Goal: Task Accomplishment & Management: Manage account settings

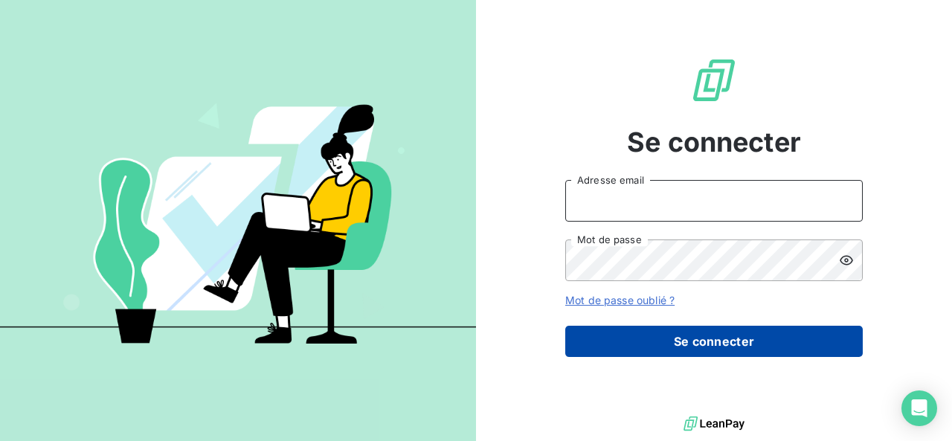
type input "[EMAIL_ADDRESS][PERSON_NAME][DOMAIN_NAME]"
click at [593, 334] on button "Se connecter" at bounding box center [713, 341] width 297 height 31
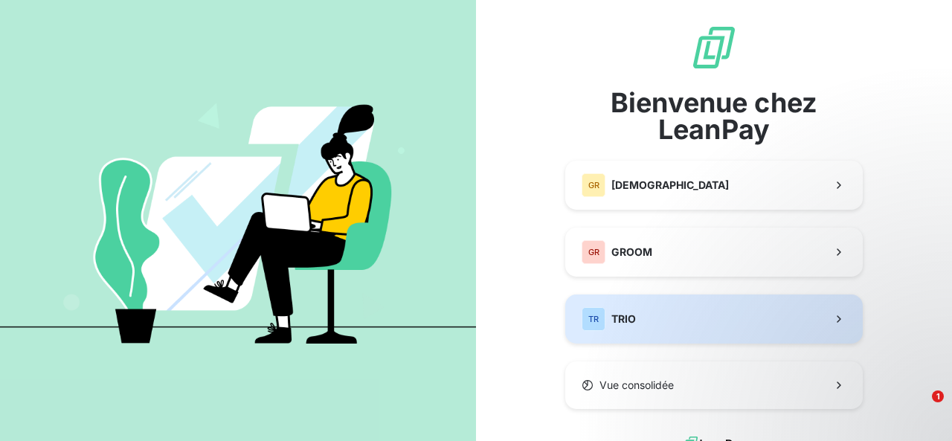
click at [612, 311] on div "TR TRIO" at bounding box center [609, 319] width 54 height 24
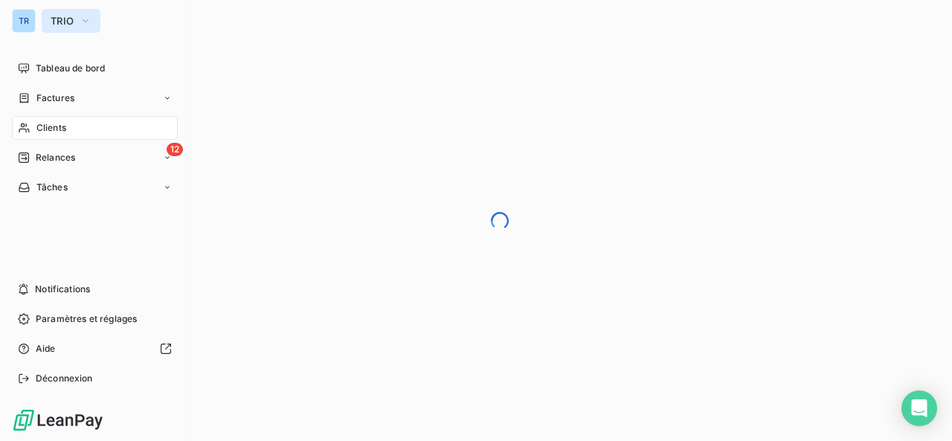
click at [73, 22] on span "TRIO" at bounding box center [62, 21] width 23 height 12
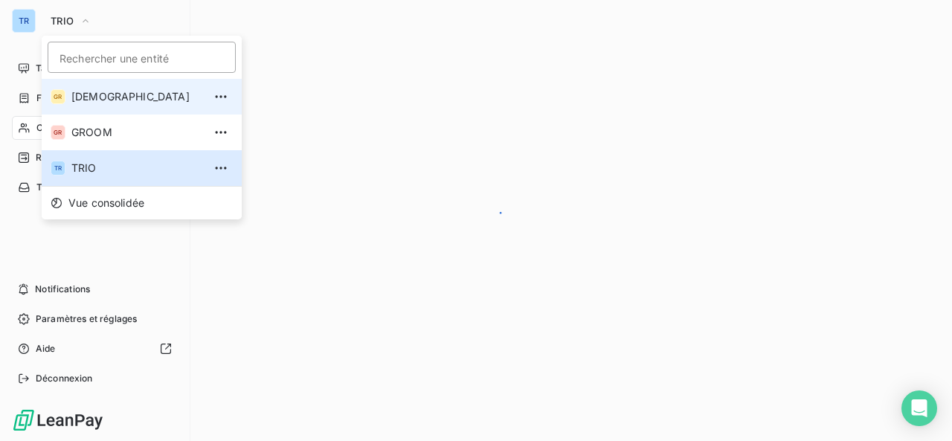
click at [85, 100] on span "[DEMOGRAPHIC_DATA]" at bounding box center [137, 96] width 132 height 15
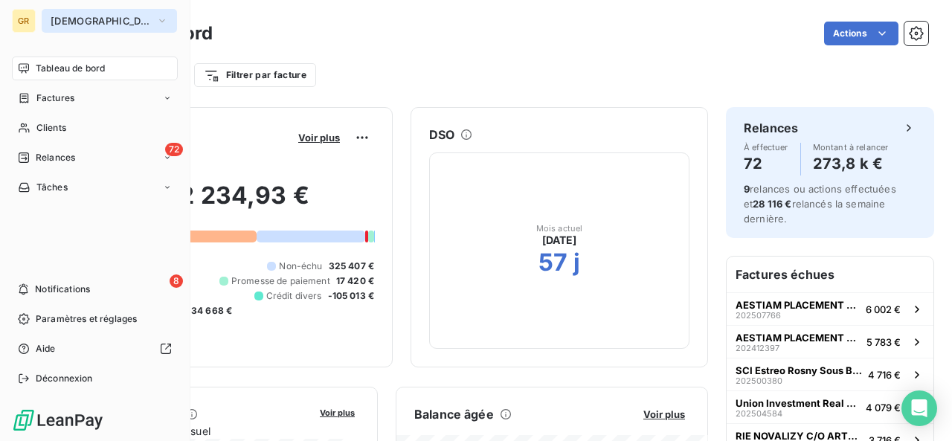
click at [62, 19] on span "[DEMOGRAPHIC_DATA]" at bounding box center [101, 21] width 100 height 12
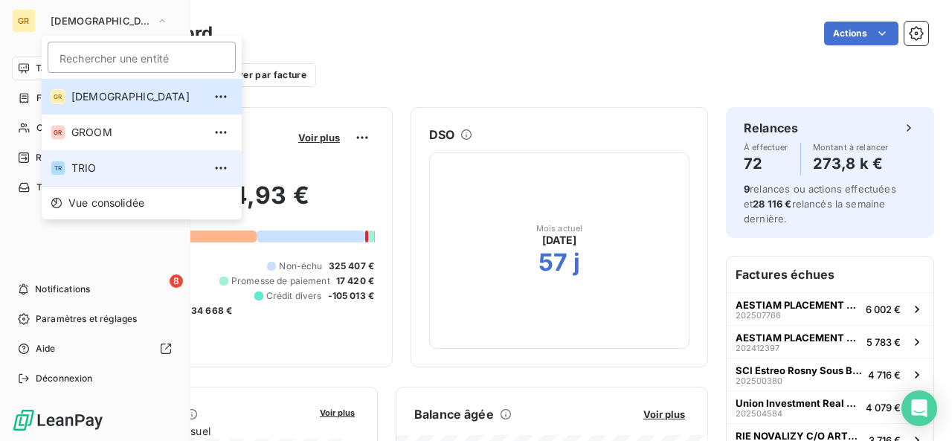
click at [71, 155] on li "TR TRIO" at bounding box center [142, 168] width 200 height 36
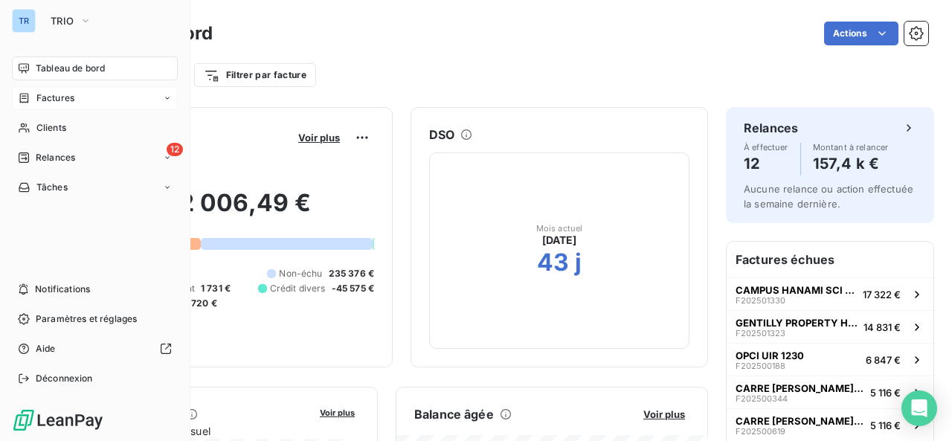
click at [53, 93] on span "Factures" at bounding box center [55, 97] width 38 height 13
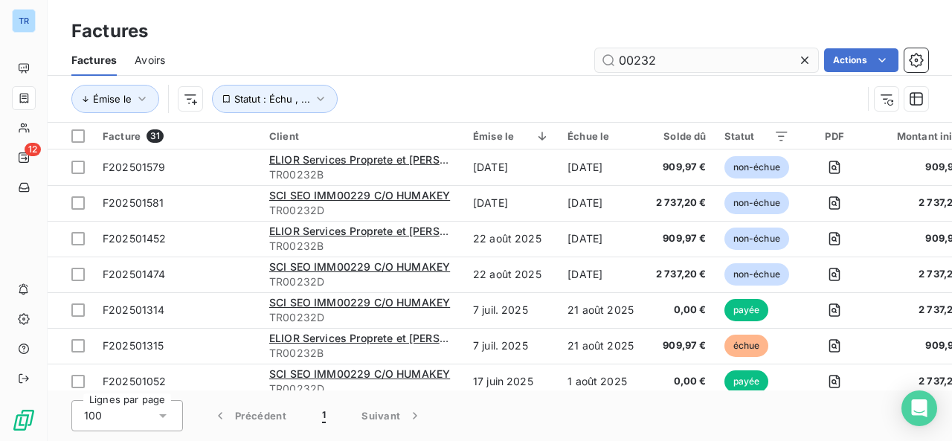
click at [653, 63] on input "00232" at bounding box center [706, 60] width 223 height 24
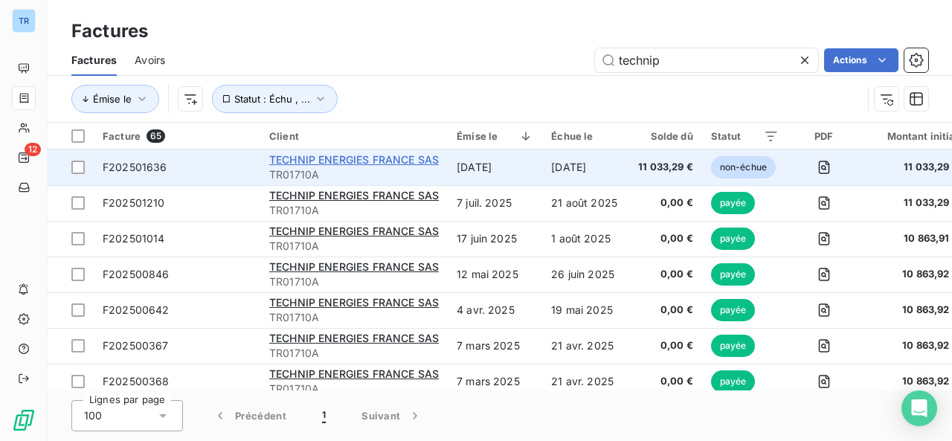
type input "technip"
click at [376, 155] on span "TECHNIP ENERGIES FRANCE SAS" at bounding box center [354, 159] width 170 height 13
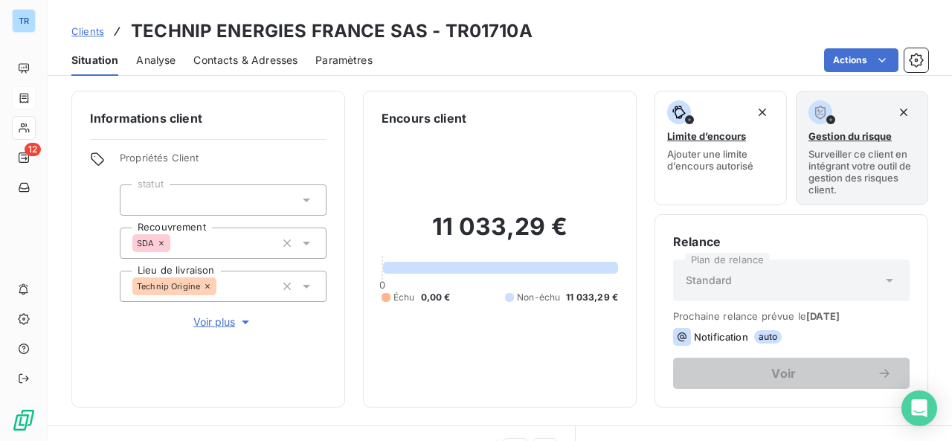
scroll to position [304, 0]
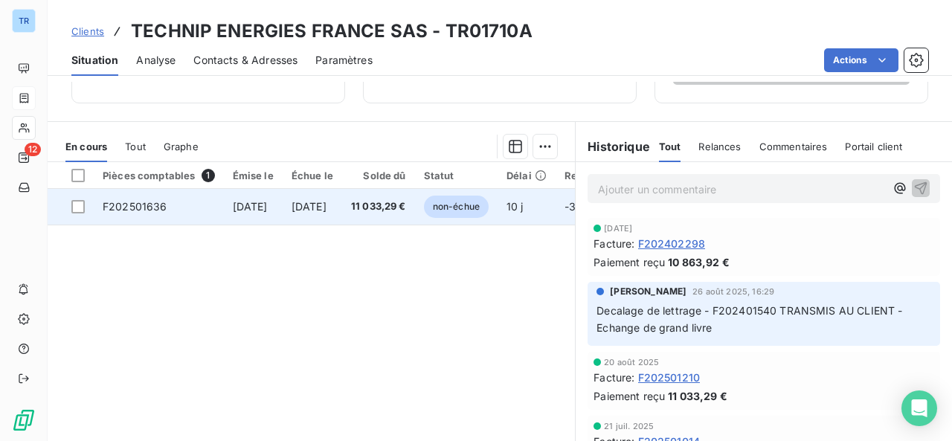
click at [275, 216] on td "6 sept. 2025" at bounding box center [253, 207] width 59 height 36
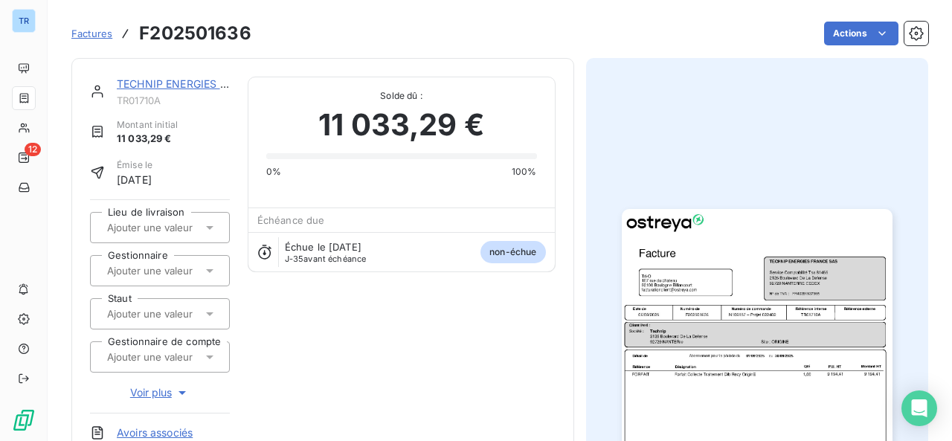
click at [693, 356] on img "button" at bounding box center [757, 400] width 271 height 382
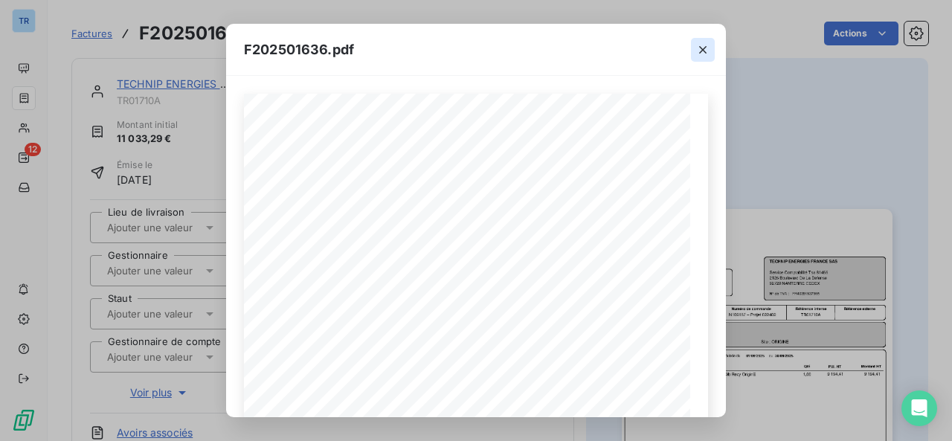
click at [704, 44] on icon "button" at bounding box center [702, 49] width 15 height 15
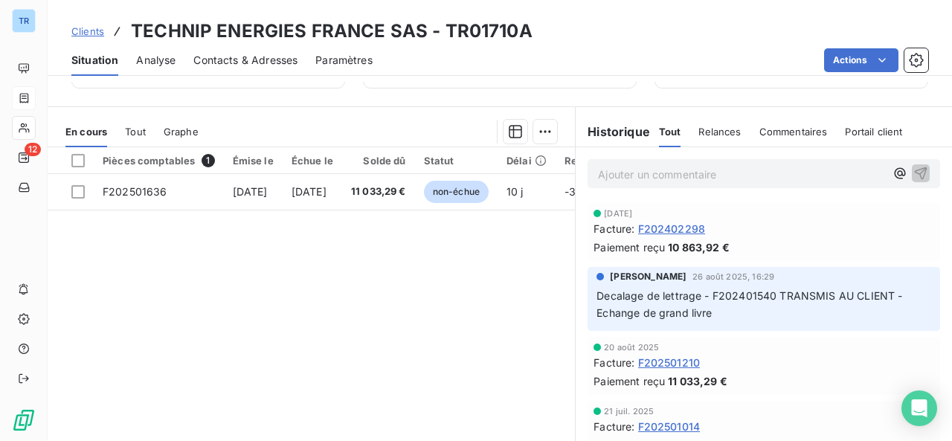
scroll to position [320, 0]
click at [141, 121] on div "Tout" at bounding box center [135, 130] width 21 height 31
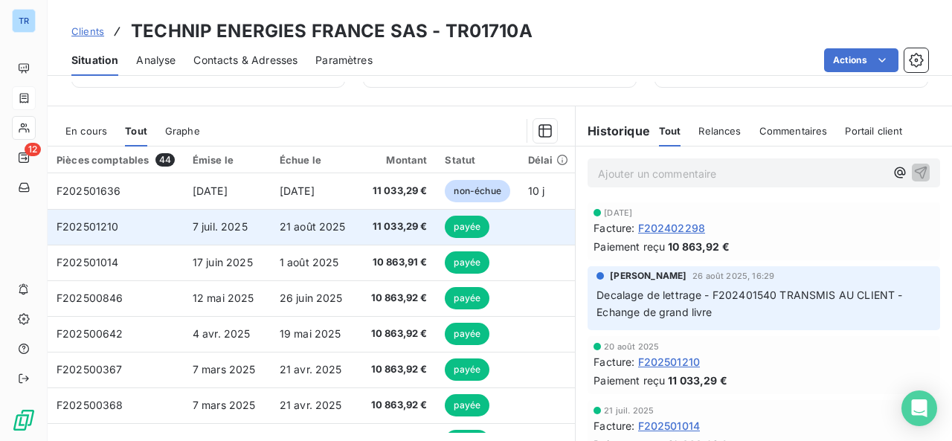
click at [258, 240] on td "7 juil. 2025" at bounding box center [227, 227] width 87 height 36
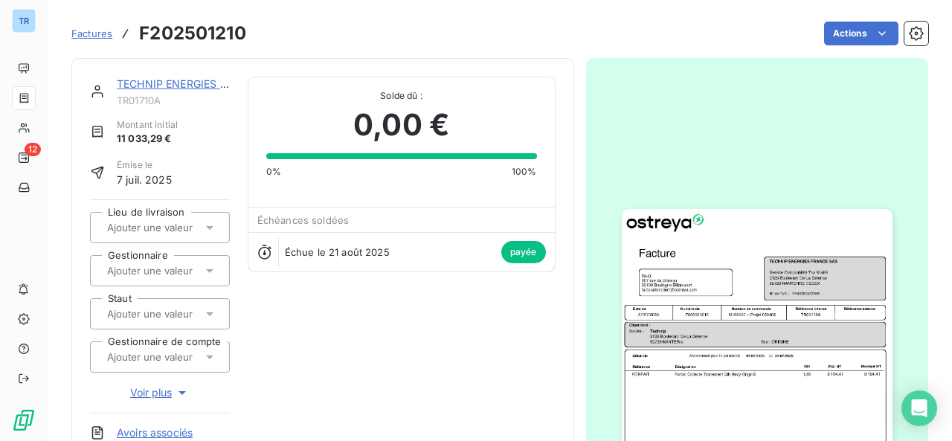
click at [736, 361] on img "button" at bounding box center [757, 400] width 271 height 382
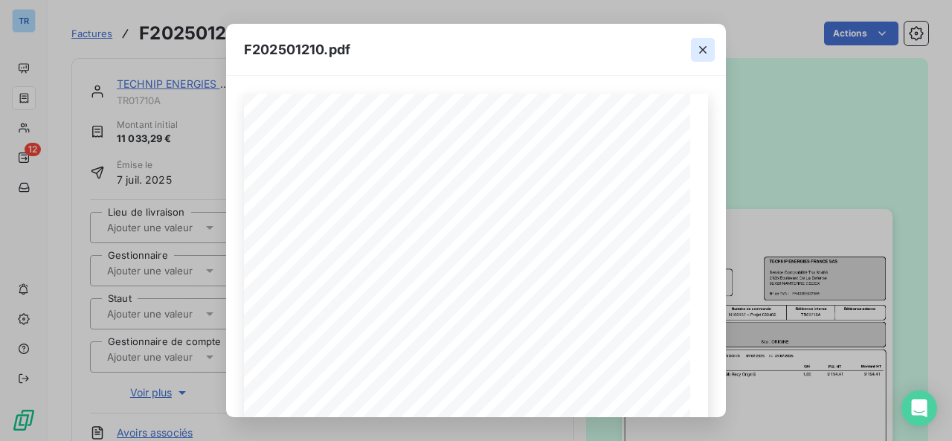
click at [704, 45] on icon "button" at bounding box center [702, 49] width 15 height 15
